Goal: Task Accomplishment & Management: Manage account settings

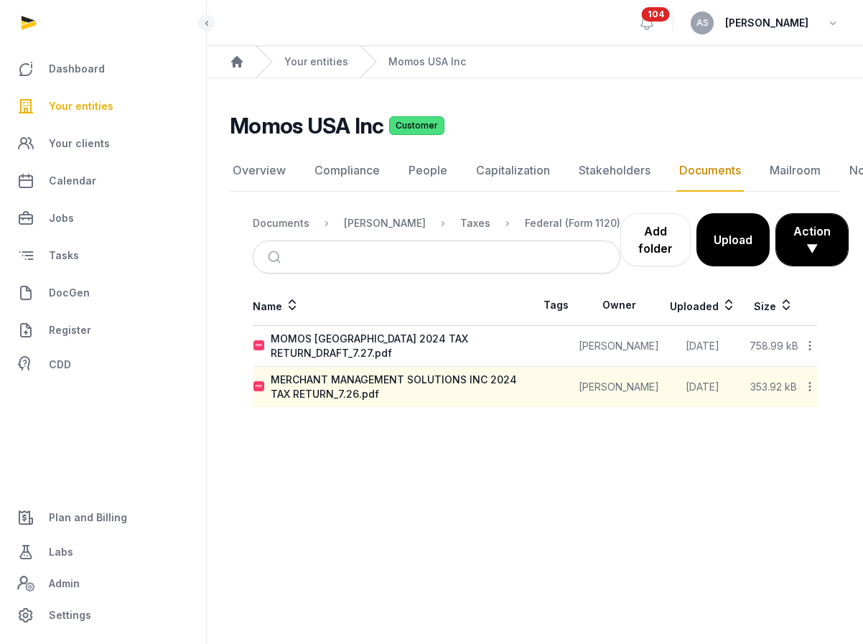
click at [670, 20] on span "104" at bounding box center [656, 14] width 28 height 14
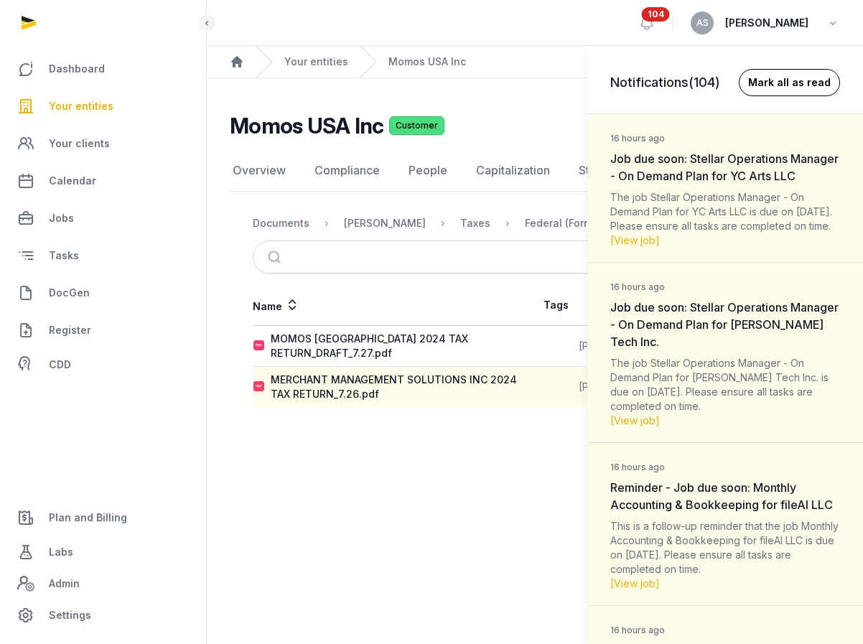
click at [793, 74] on button "Mark all as read" at bounding box center [789, 82] width 101 height 27
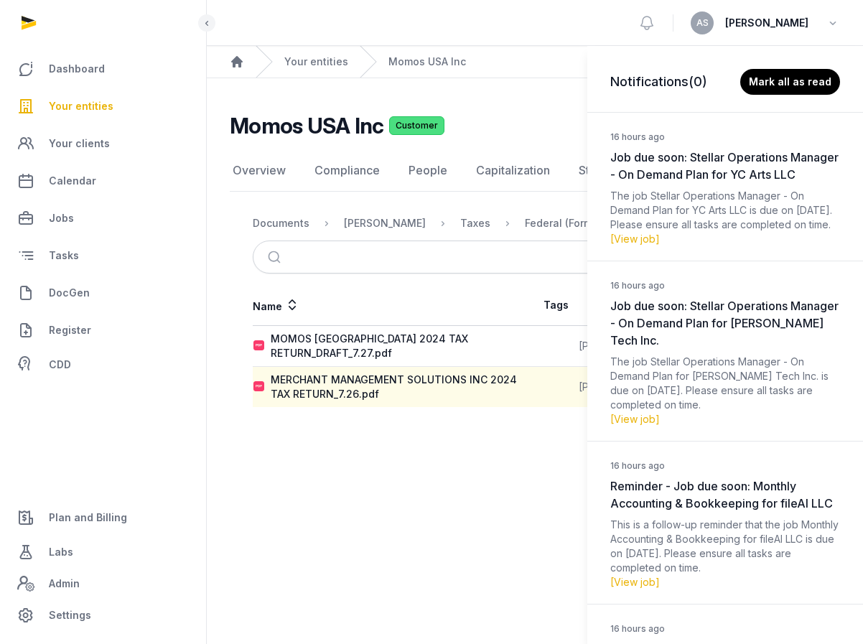
click at [668, 22] on div "Notifications (0) [PERSON_NAME] all as read 16 hours ago Job due soon: Stellar …" at bounding box center [431, 322] width 863 height 644
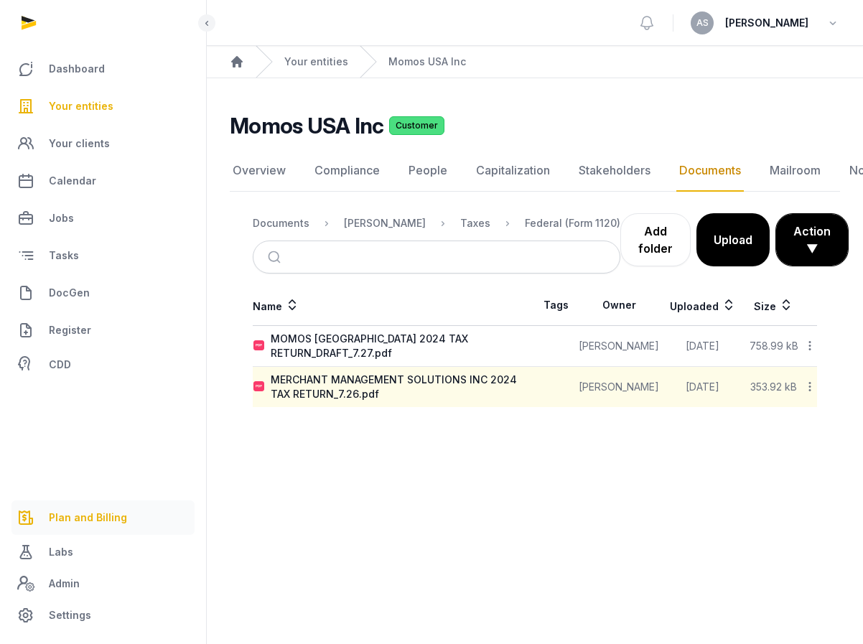
click at [80, 521] on span "Plan and Billing" at bounding box center [88, 517] width 78 height 17
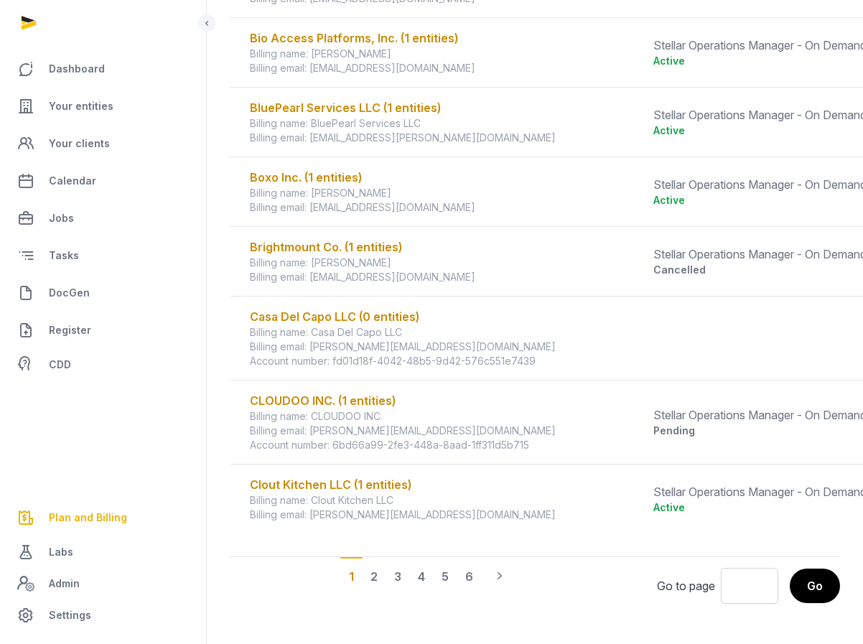
scroll to position [894, 0]
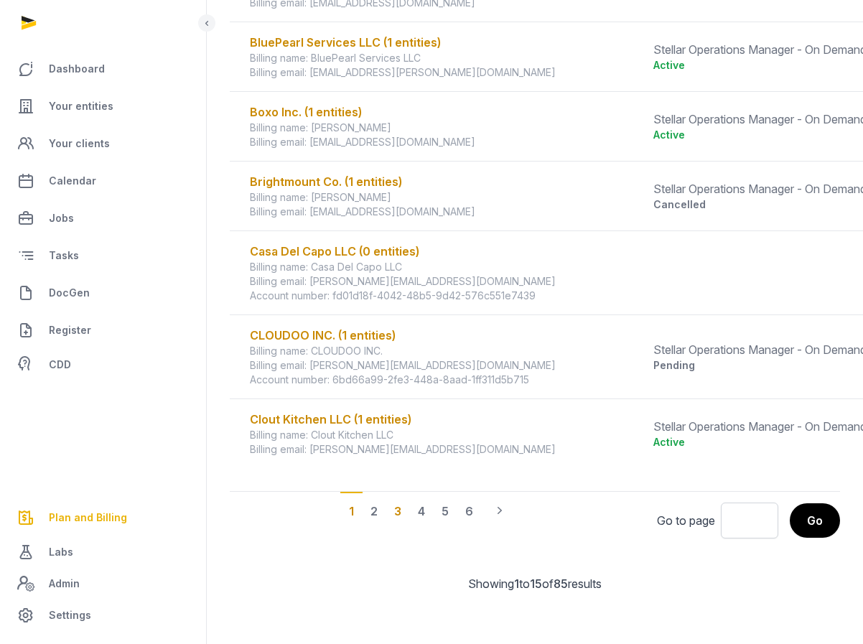
click at [401, 511] on div "3" at bounding box center [398, 510] width 24 height 37
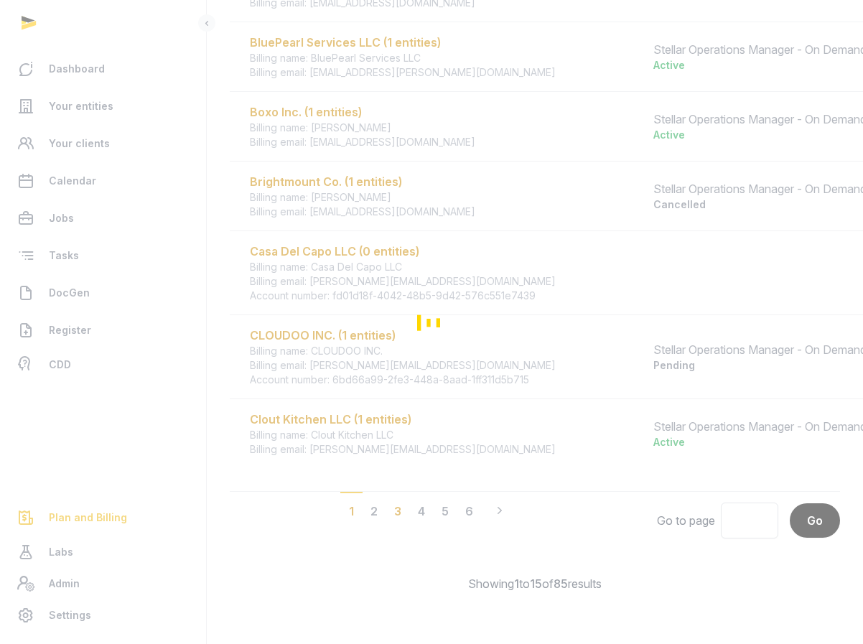
scroll to position [937, 0]
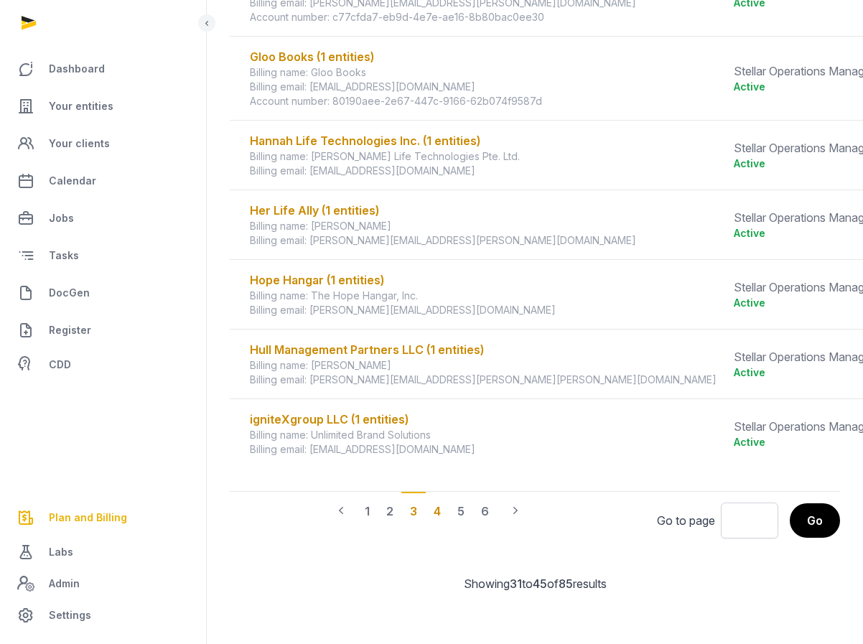
click at [440, 510] on div "4" at bounding box center [437, 510] width 24 height 37
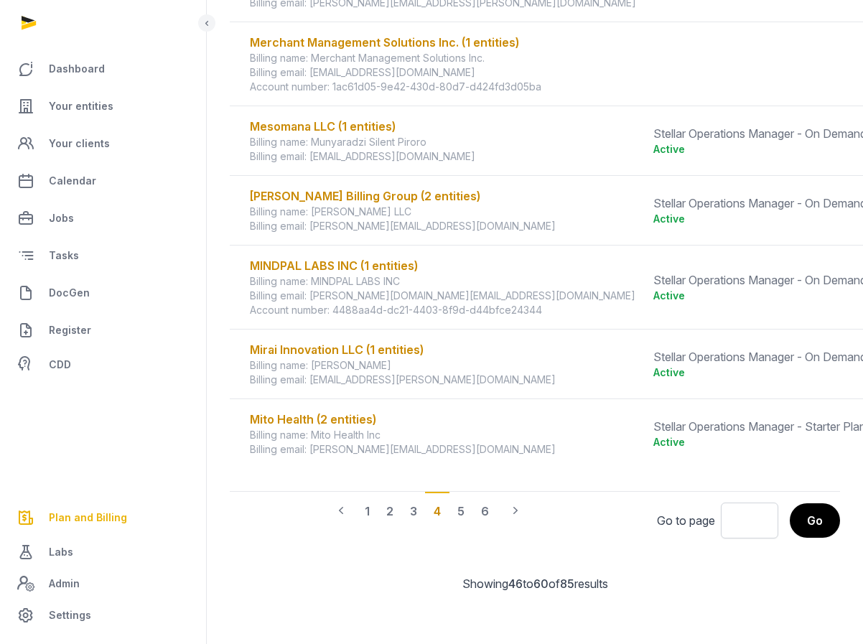
scroll to position [909, 0]
click at [459, 513] on div "5" at bounding box center [461, 510] width 24 height 37
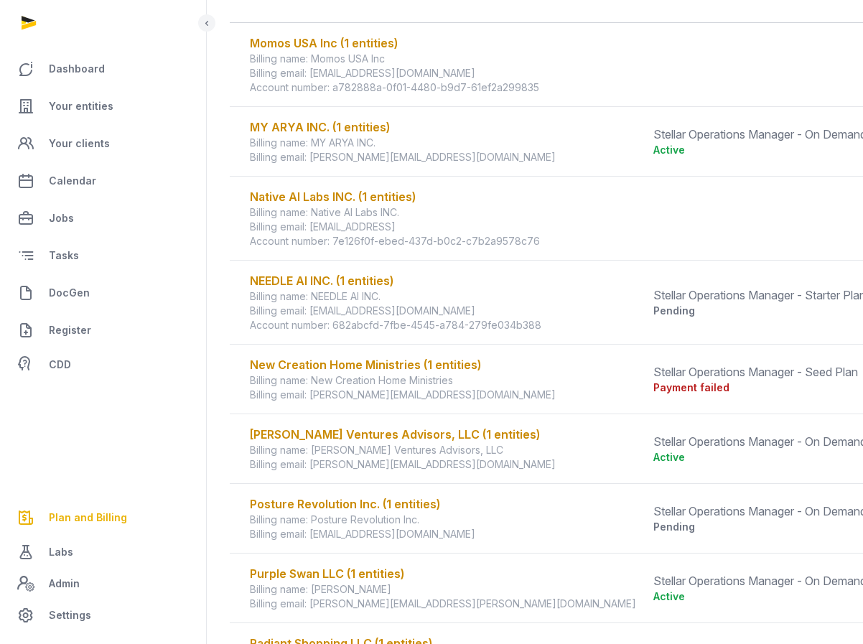
scroll to position [267, 0]
click at [459, 368] on div "New Creation Home Ministries (1 entities)" at bounding box center [443, 364] width 386 height 17
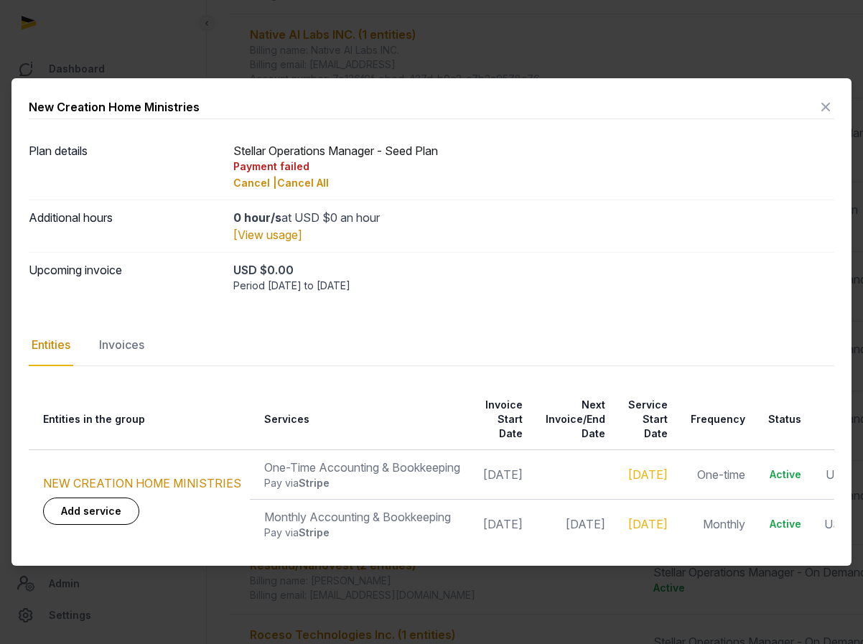
scroll to position [431, 0]
click at [126, 343] on div "Invoices" at bounding box center [121, 346] width 51 height 42
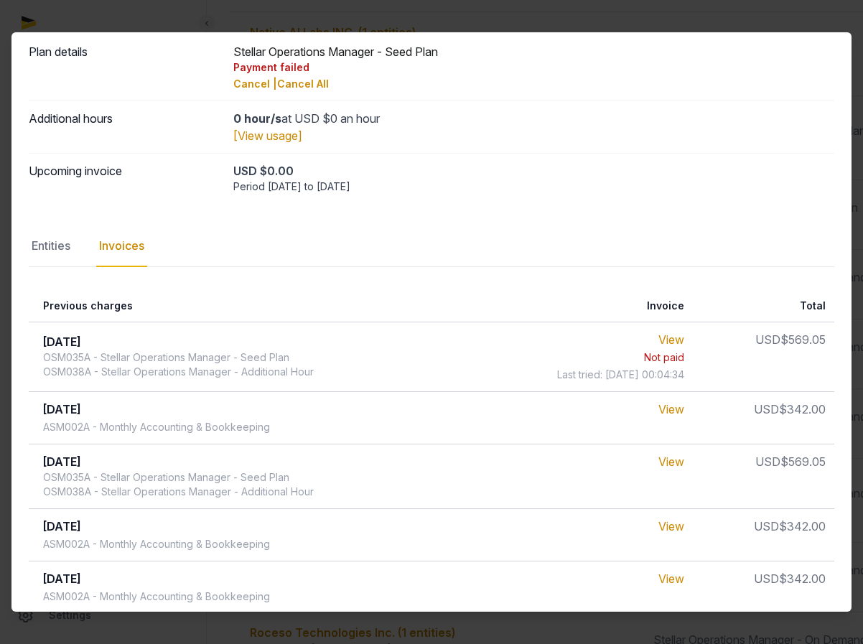
scroll to position [56, 0]
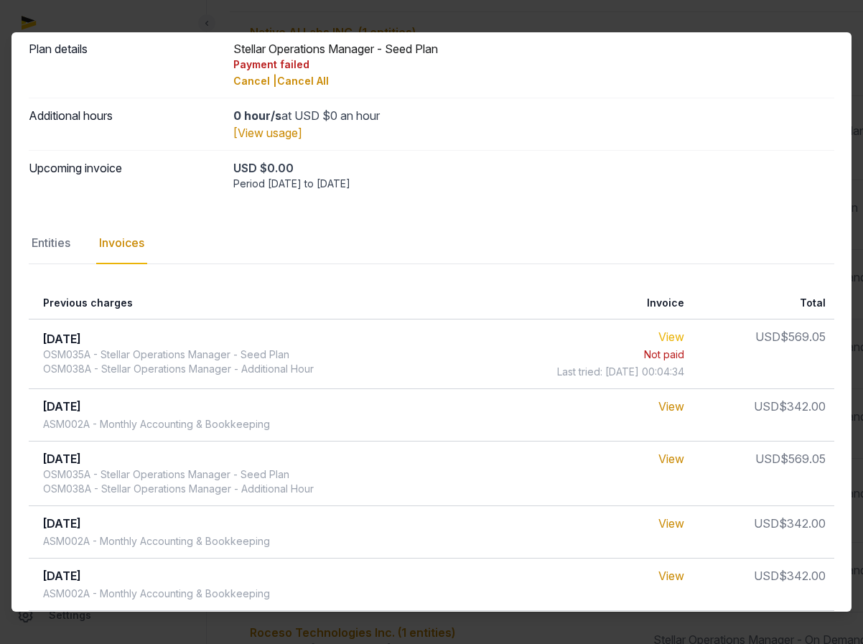
click at [685, 336] on link "View" at bounding box center [672, 337] width 26 height 14
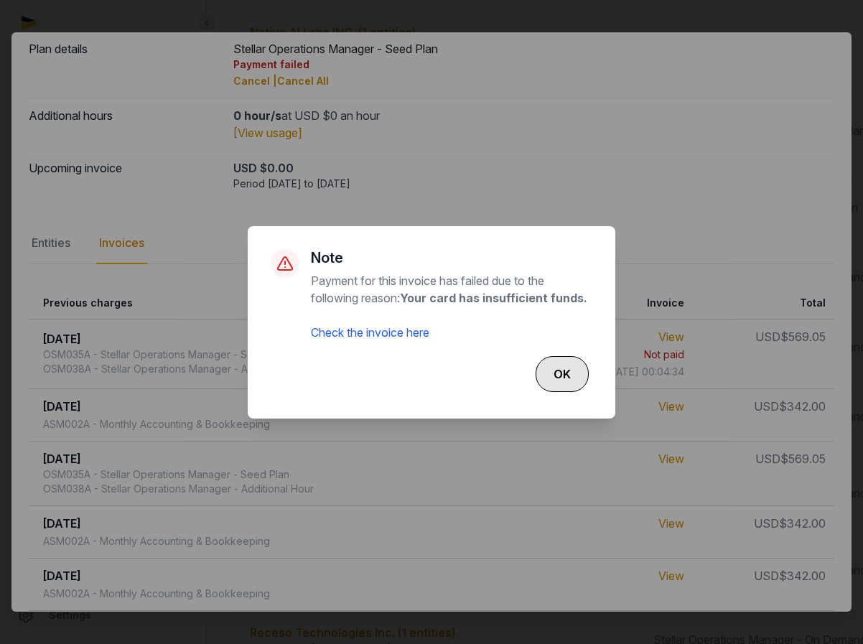
click at [578, 373] on button "OK" at bounding box center [562, 374] width 53 height 36
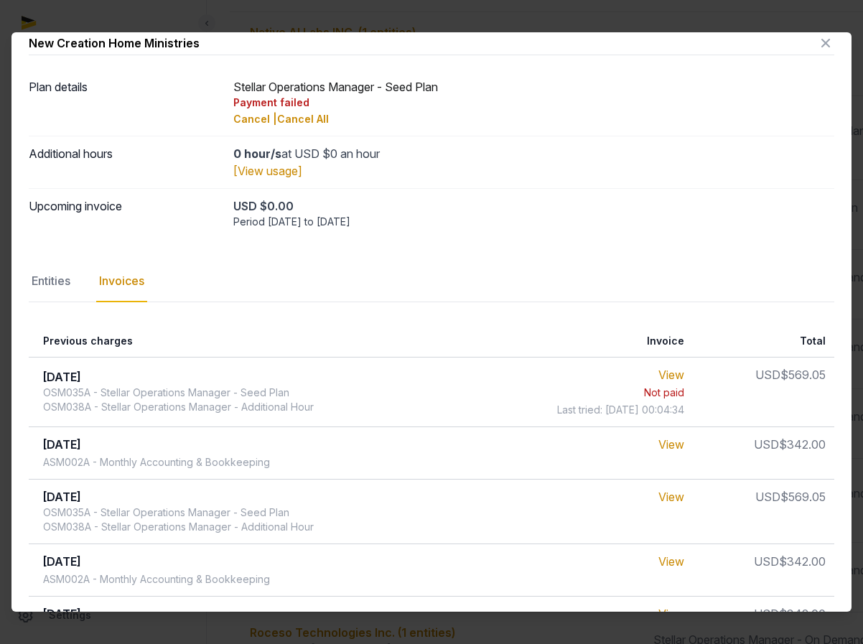
scroll to position [0, 0]
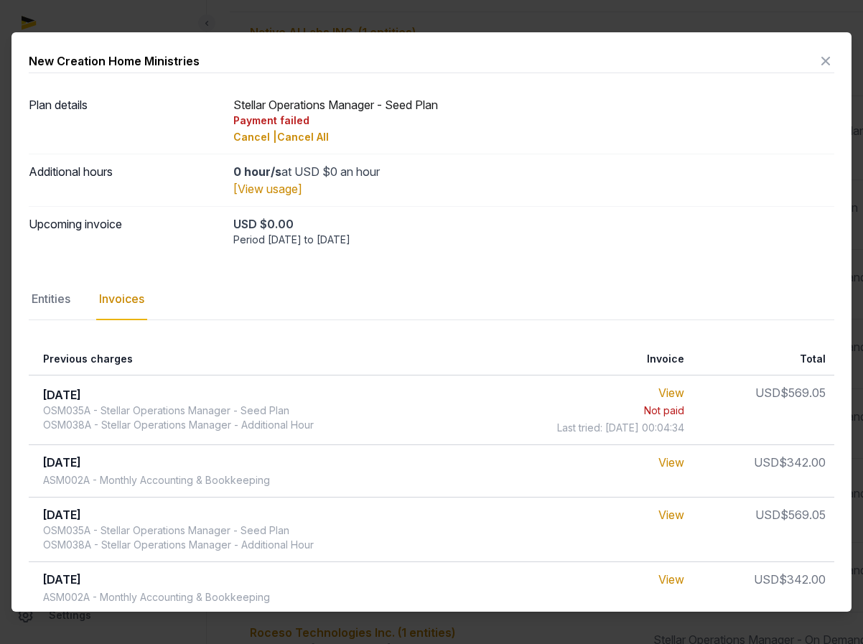
click at [827, 61] on icon at bounding box center [825, 61] width 17 height 23
